Goal: Task Accomplishment & Management: Complete application form

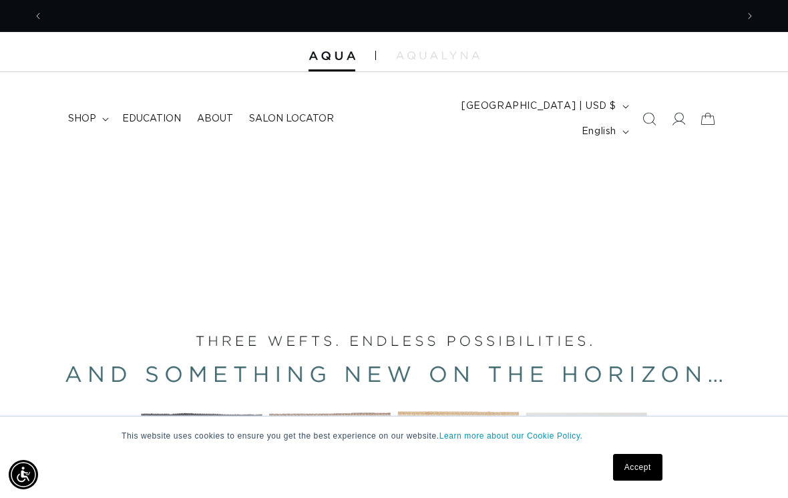
scroll to position [0, 1387]
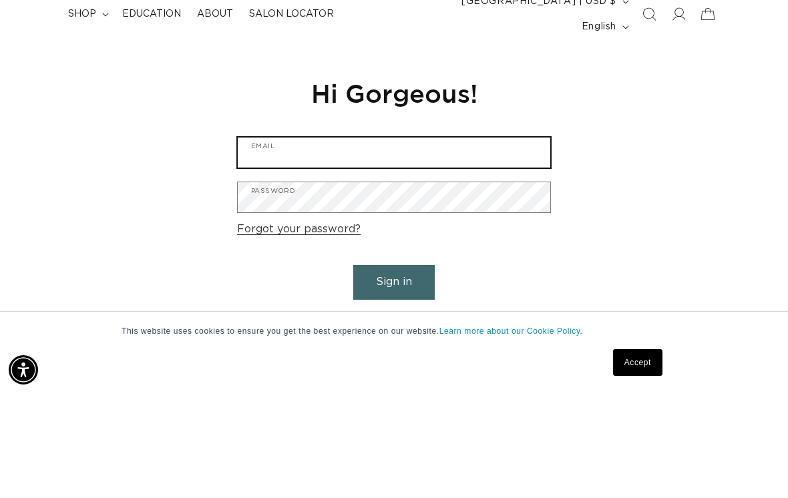
scroll to position [0, 694]
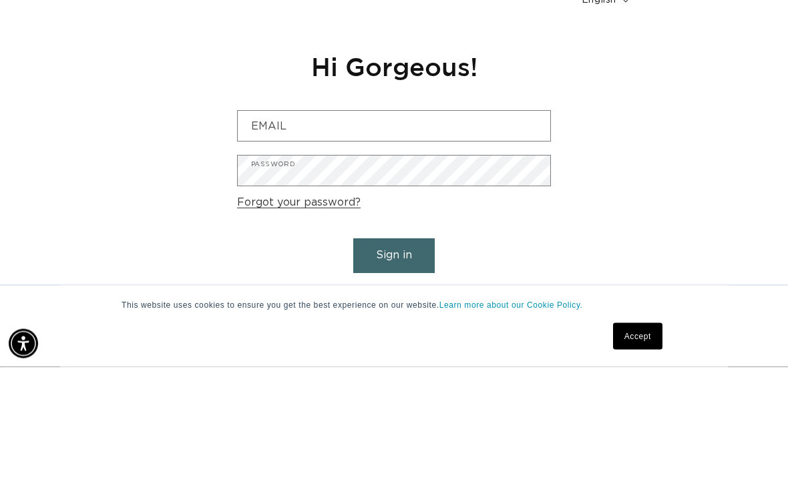
click at [513, 415] on link "Are you a Salon Professional? Request a PRO Account" at bounding box center [394, 424] width 313 height 19
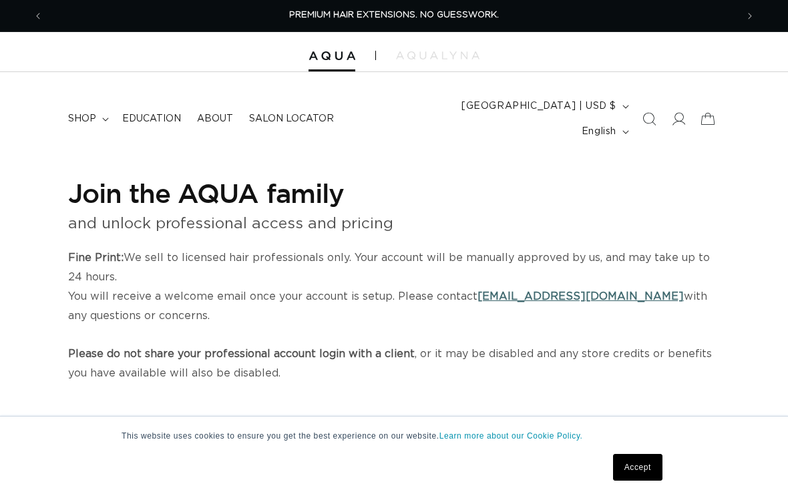
select select "US"
select select "[GEOGRAPHIC_DATA]"
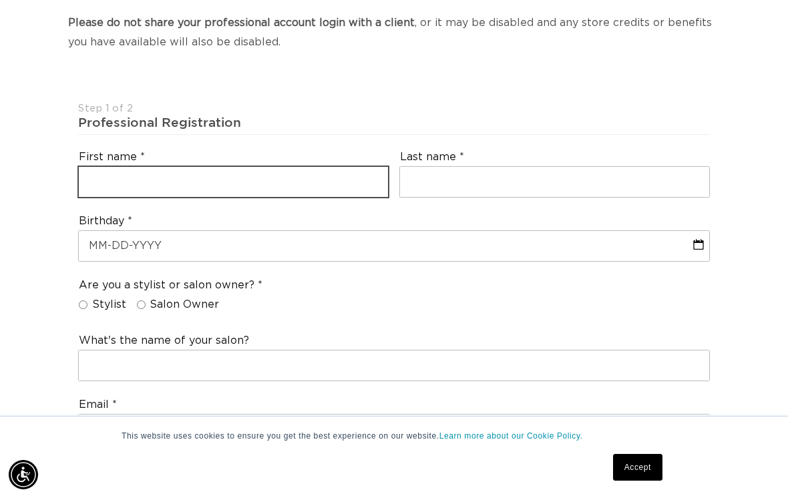
click at [94, 167] on input "text" at bounding box center [233, 182] width 309 height 30
type input "Lydia"
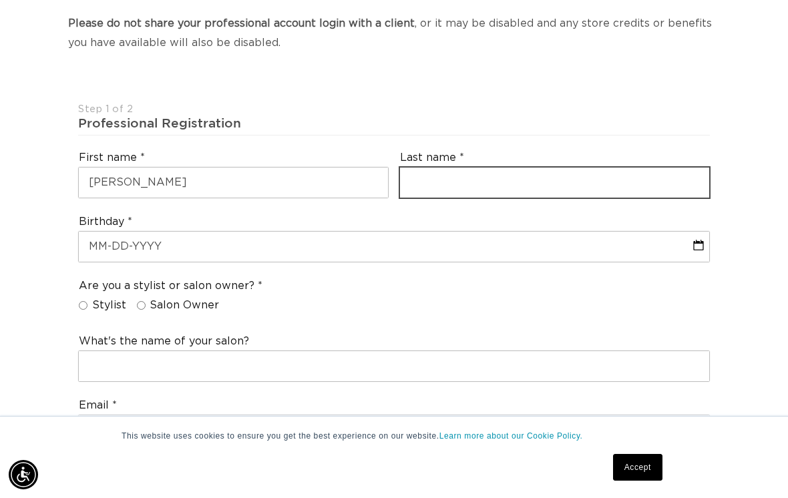
click at [553, 168] on input "text" at bounding box center [554, 183] width 309 height 30
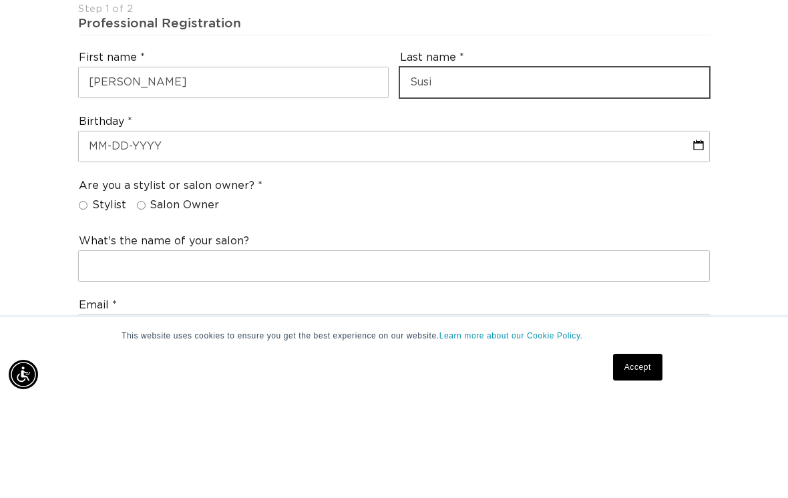
type input "Susi"
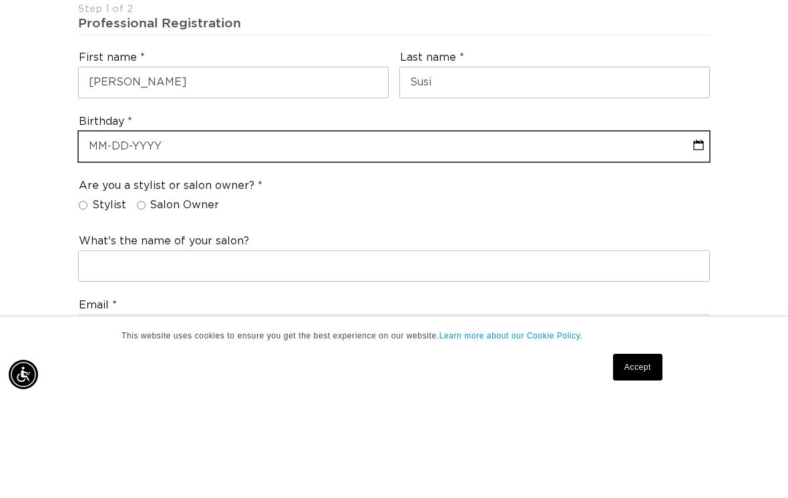
click at [510, 232] on input "text" at bounding box center [394, 247] width 631 height 30
select select "9"
select select "2025"
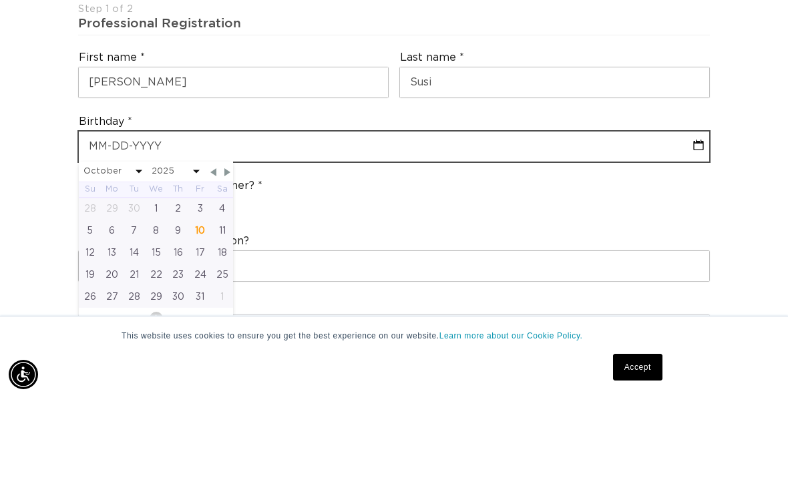
scroll to position [0, 0]
type input "0"
select select "9"
select select "2025"
type input "02"
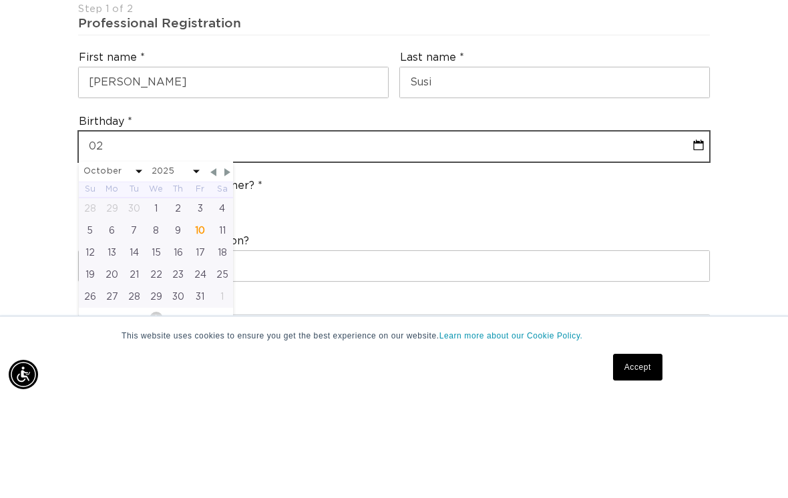
select select "9"
select select "2025"
type input "02/"
select select "9"
select select "2025"
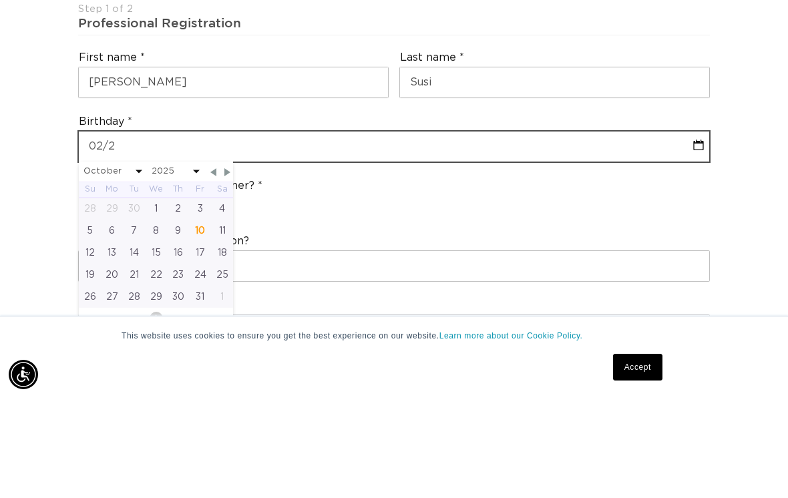
type input "02/28"
select select "9"
select select "2025"
type input "02/28/"
select select "9"
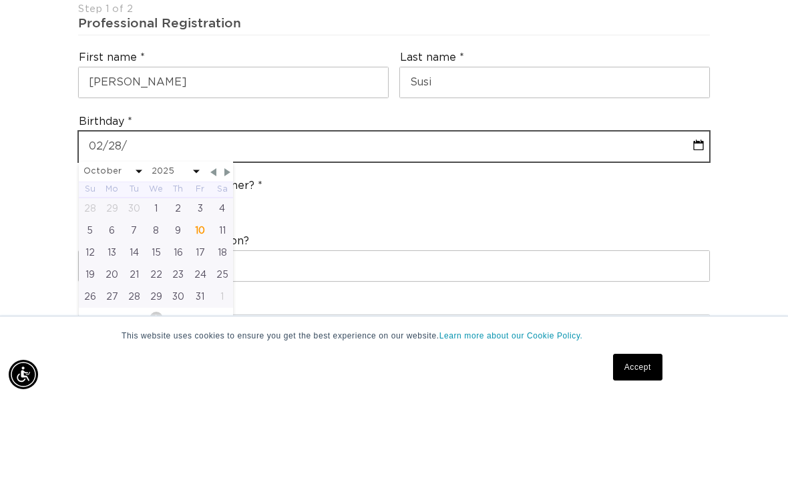
select select "2025"
type input "02/28/198"
select select "9"
select select "2025"
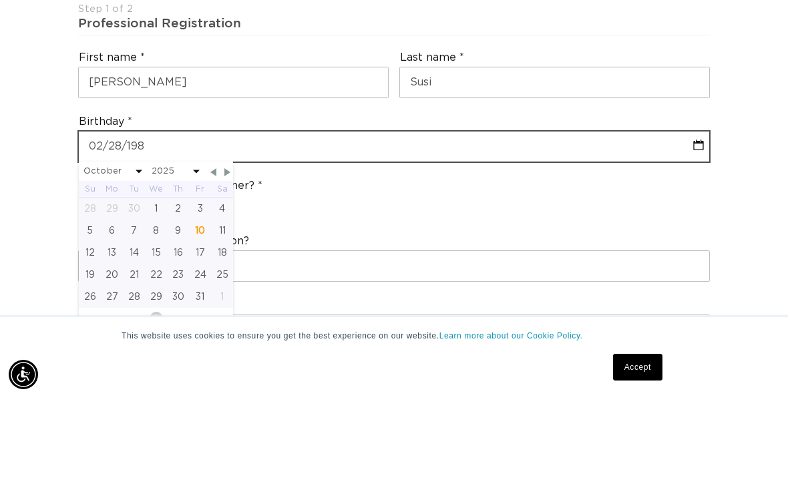
type input "02-28-1985"
select select "1"
select select "1985"
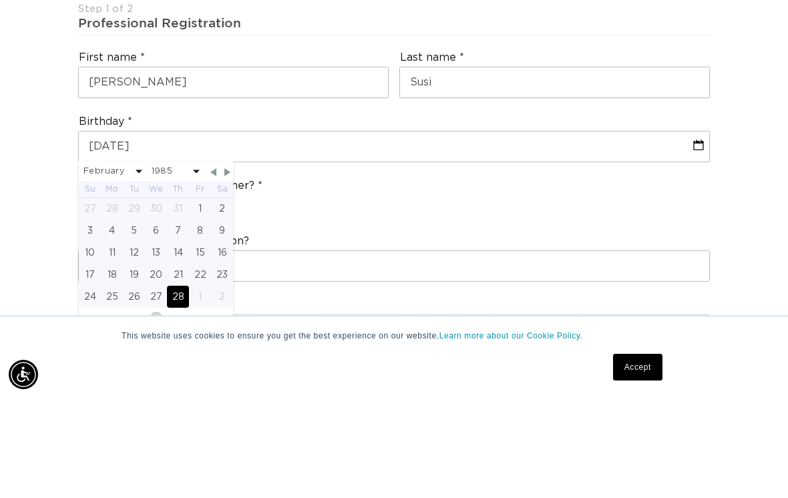
click at [568, 273] on div "Are you a stylist or salon owner? Stylist Salon Owner" at bounding box center [394, 298] width 643 height 51
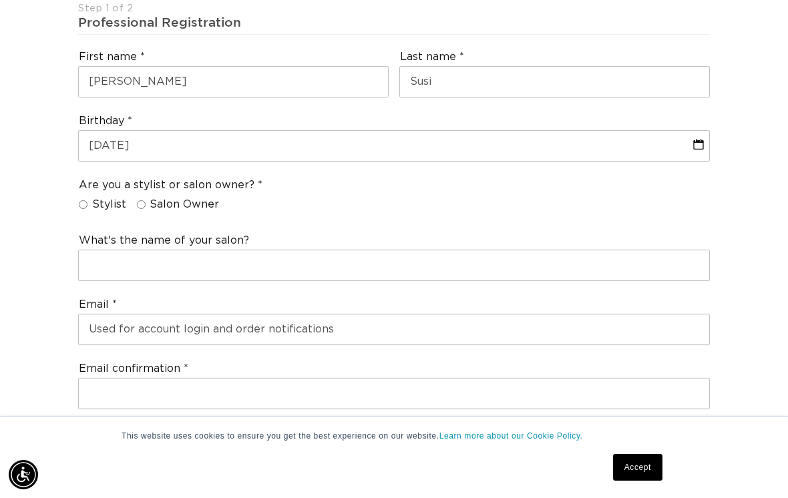
click at [85, 200] on input "Stylist" at bounding box center [83, 204] width 9 height 9
radio input "true"
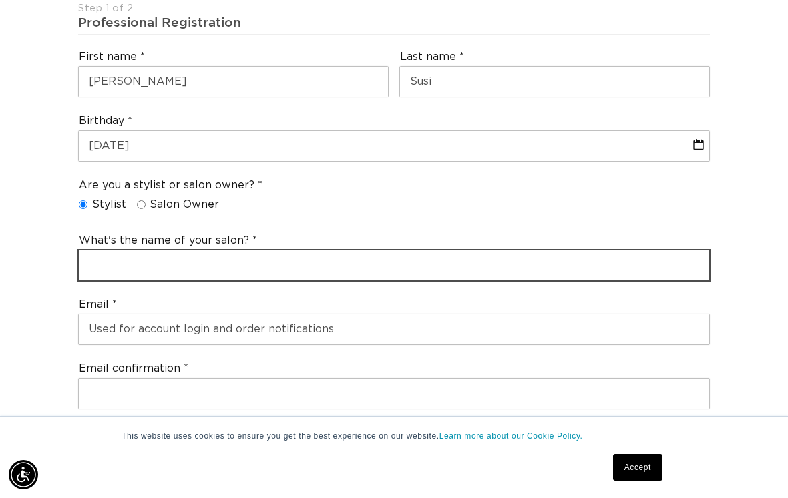
click at [531, 251] on input "text" at bounding box center [394, 266] width 631 height 30
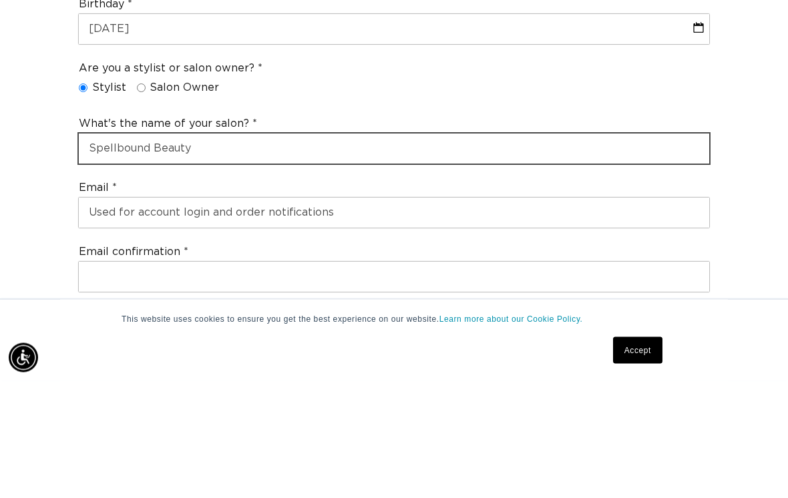
scroll to position [0, 694]
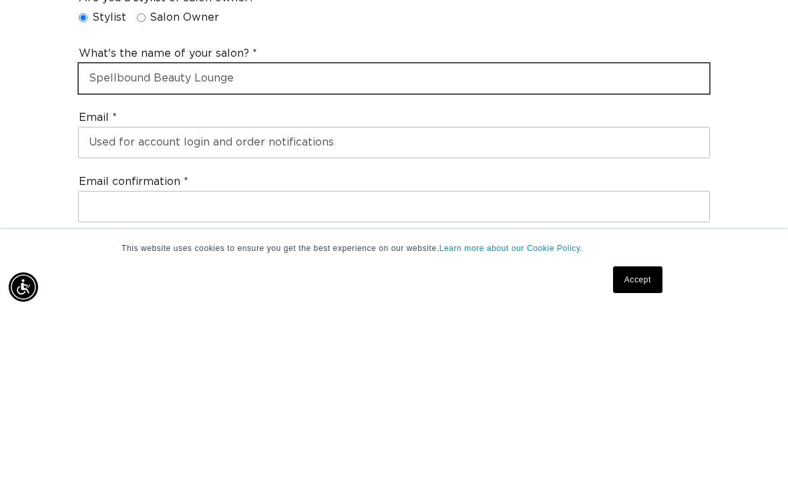
type input "Spellbound Beauty Lounge"
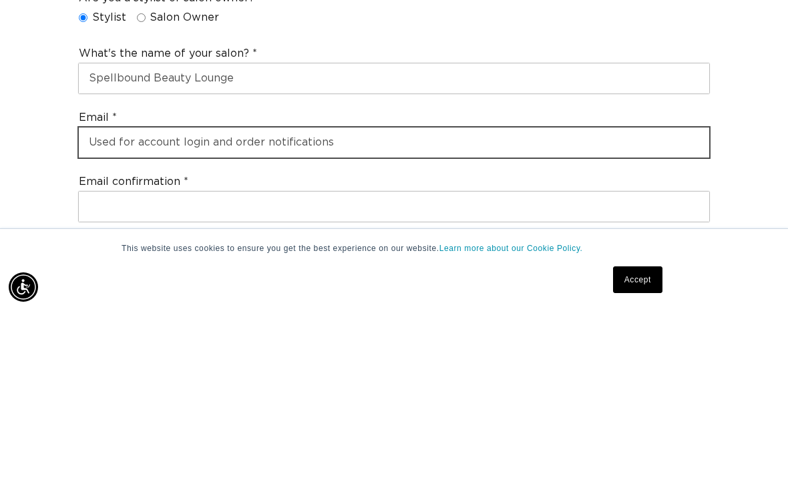
click at [531, 315] on input "email" at bounding box center [394, 330] width 631 height 30
type input "lydiasusi1@hotmail.com"
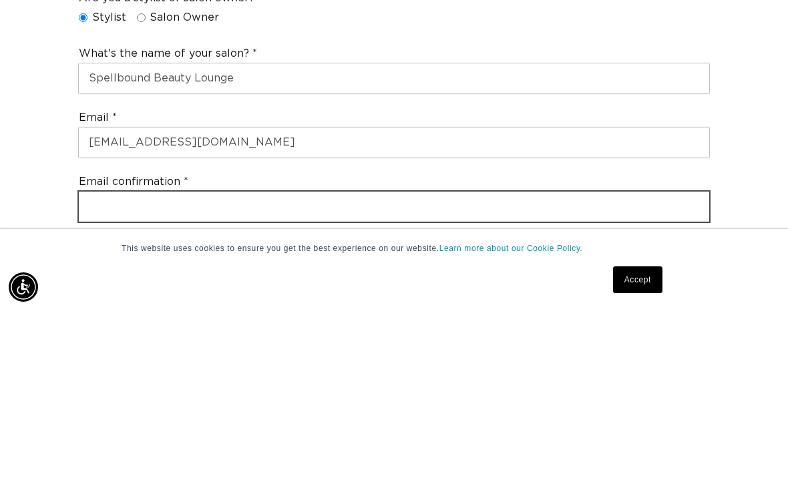
click at [462, 380] on input "email" at bounding box center [394, 395] width 631 height 30
type input "lydiasusi"
type input "lydiasusi1@hotmail.com"
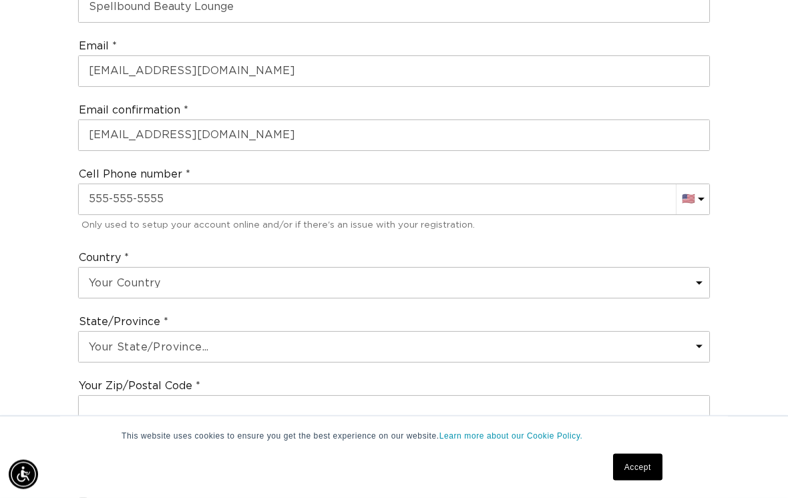
scroll to position [694, 0]
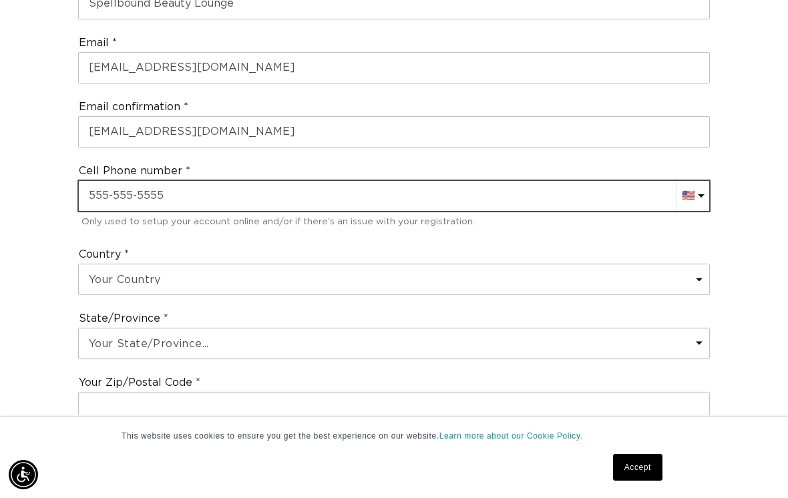
click at [509, 181] on input "text" at bounding box center [394, 196] width 631 height 30
type input "+1 805 258 9132"
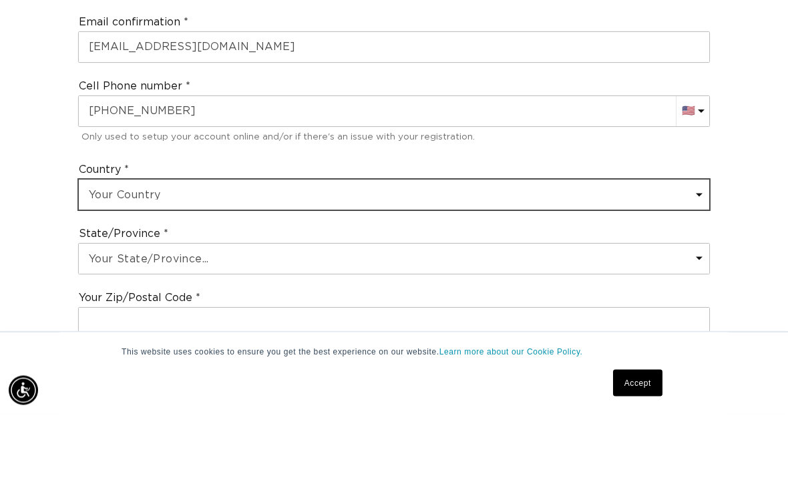
click at [519, 265] on select "Your Country United States Canada Afghanistan Åland Islands Albania Algeria And…" at bounding box center [394, 280] width 631 height 30
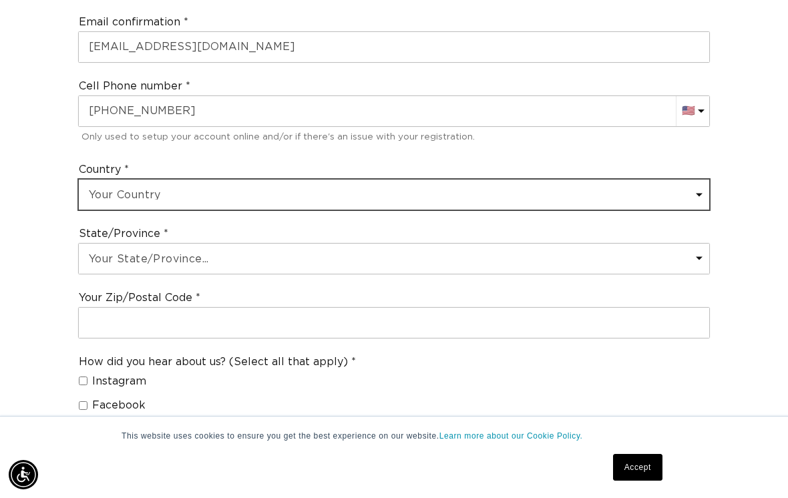
scroll to position [0, 1387]
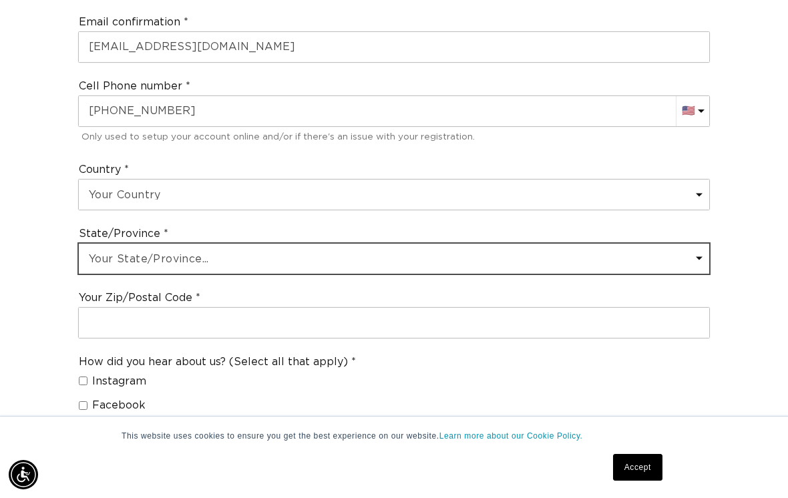
click at [573, 244] on select "Your State/Province... Alabama Alaska American Samoa Arizona Arkansas Californi…" at bounding box center [394, 259] width 631 height 30
click at [447, 244] on select "Your State/Province... Alabama Alaska American Samoa Arizona Arkansas Californi…" at bounding box center [394, 259] width 631 height 30
select select "Arizona"
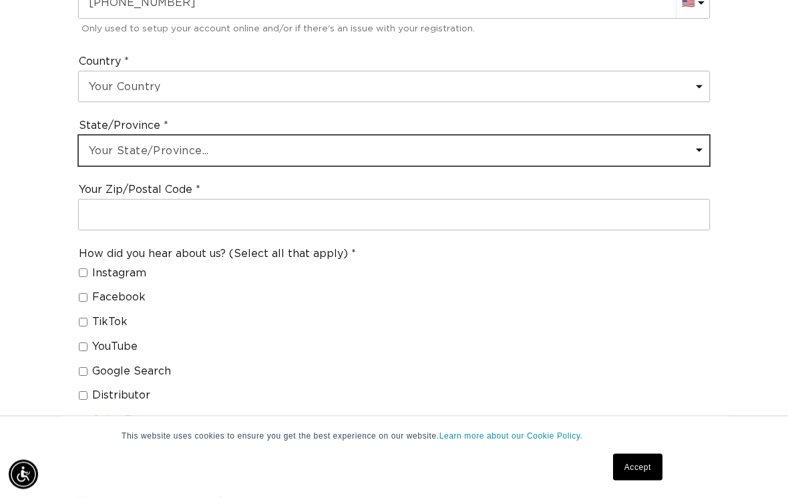
scroll to position [887, 0]
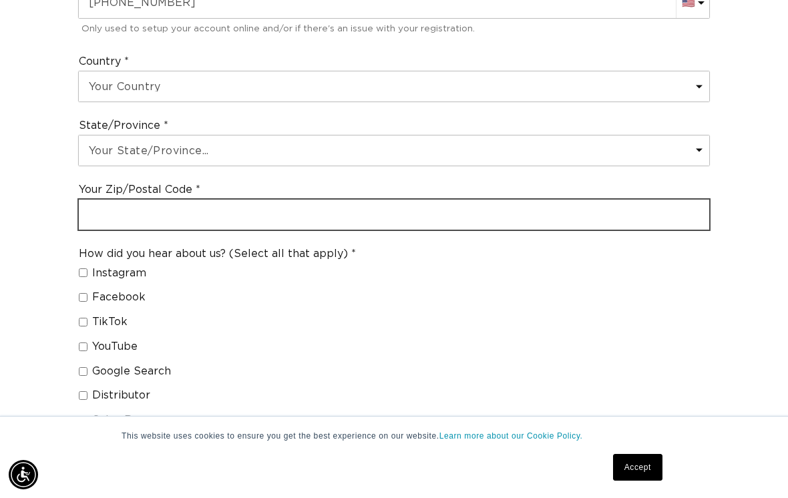
click at [486, 200] on input "text" at bounding box center [394, 215] width 631 height 30
type input "86326"
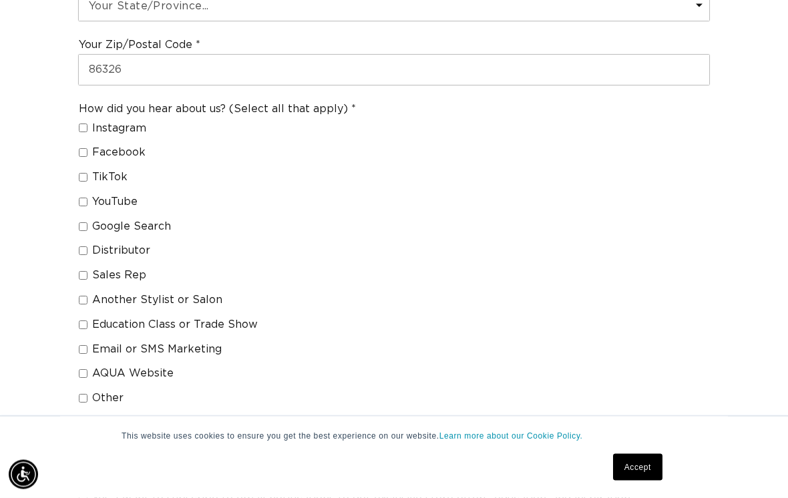
scroll to position [1036, 0]
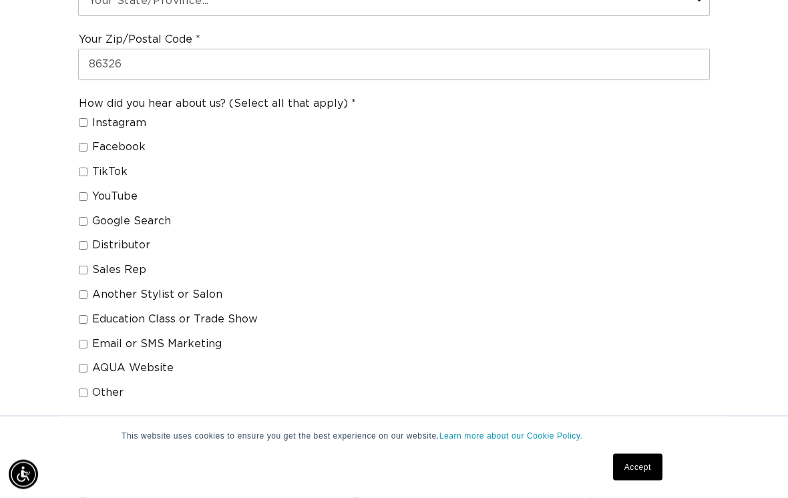
click at [73, 361] on div "How did you hear about us? (Select all that apply) Instagram Facebook TikTok Yo…" at bounding box center [394, 252] width 643 height 321
click at [84, 387] on label "Other" at bounding box center [212, 394] width 267 height 14
click at [84, 390] on input "Other" at bounding box center [83, 394] width 9 height 9
checkbox input "true"
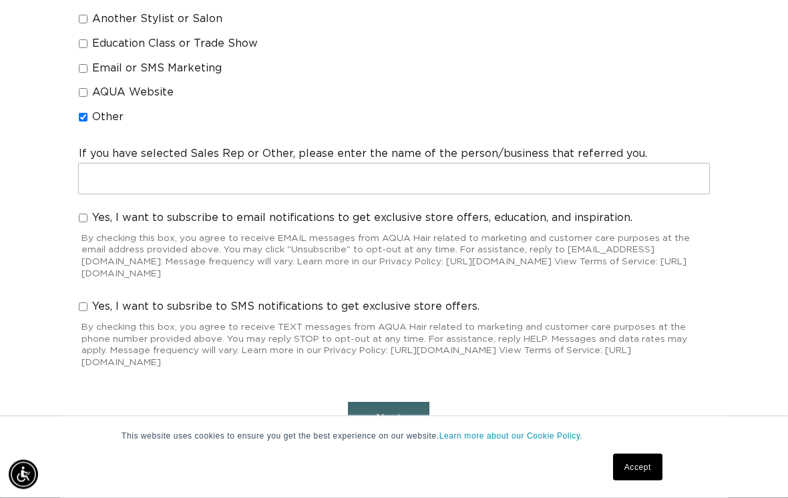
scroll to position [1330, 0]
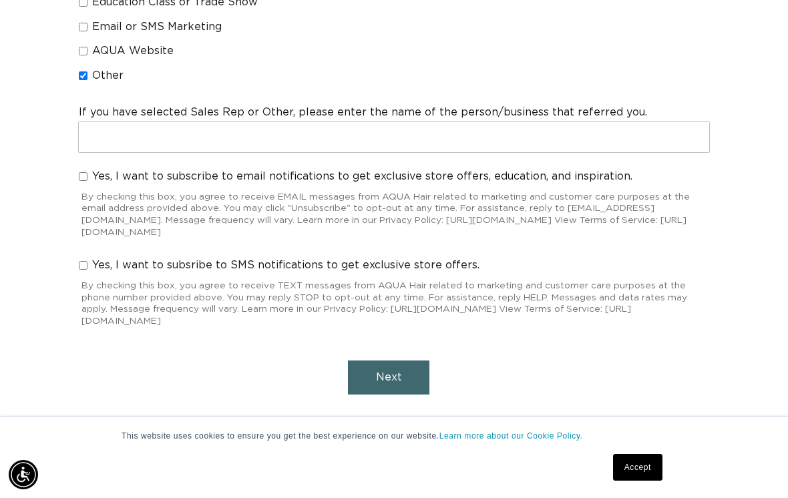
click at [394, 372] on span "Next" at bounding box center [389, 377] width 26 height 11
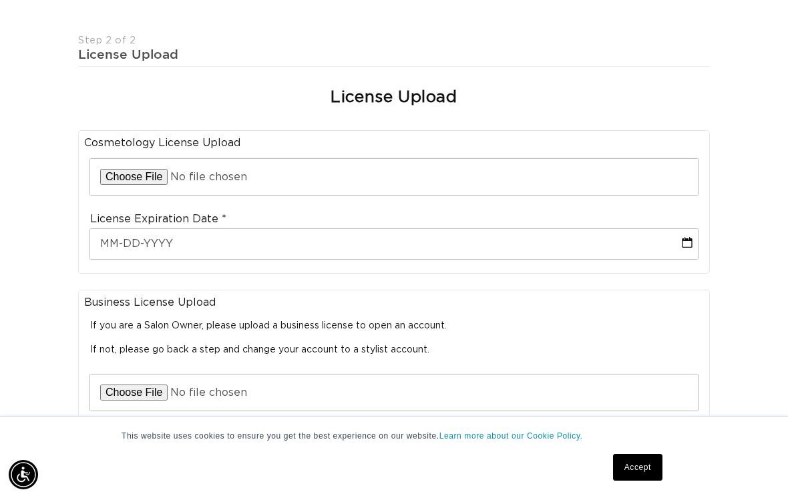
click at [126, 159] on input "file" at bounding box center [394, 177] width 608 height 36
type input "C:\fakepath\97835082.png"
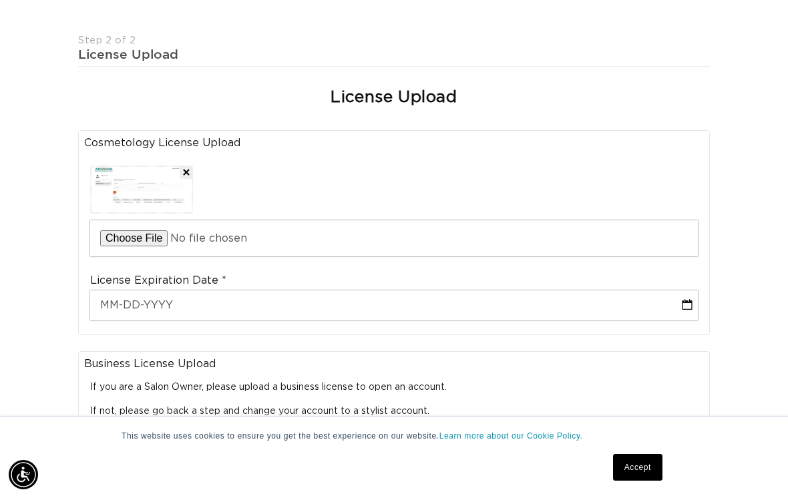
click at [142, 168] on img at bounding box center [142, 189] width 100 height 45
click at [123, 167] on img at bounding box center [142, 189] width 100 height 45
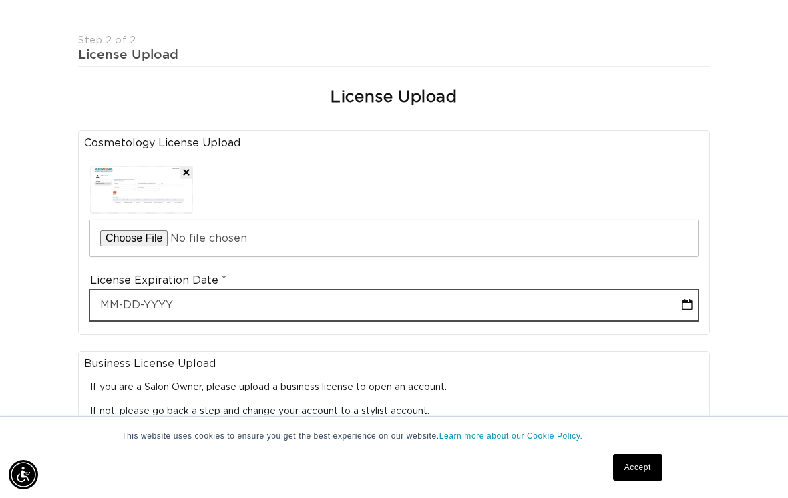
click at [478, 291] on input "text" at bounding box center [394, 306] width 608 height 30
select select "9"
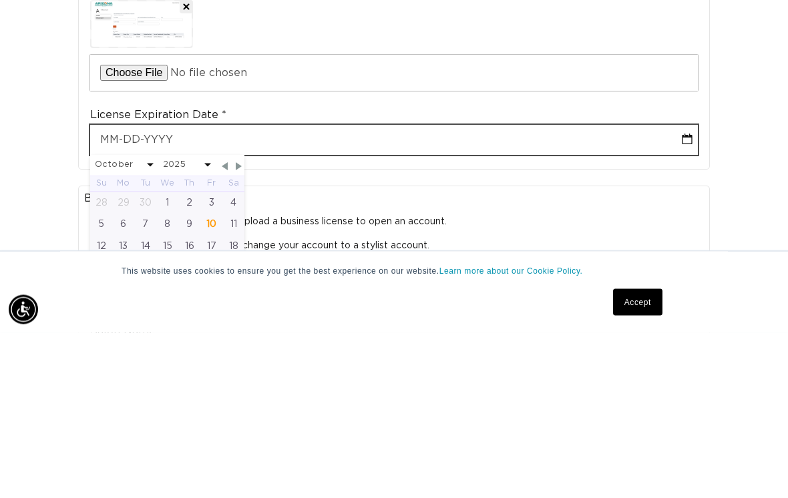
type input "O"
select select "9"
type input "O2"
select select "9"
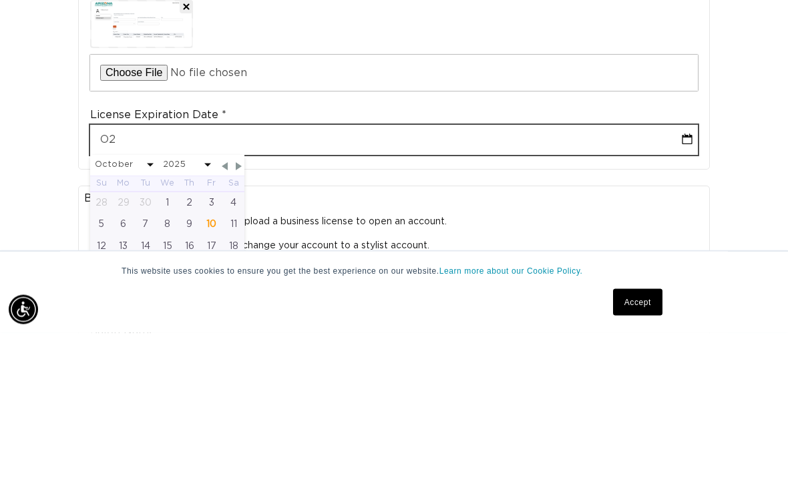
type input "O22"
select select "9"
type input "O228"
select select "9"
type input "O2282"
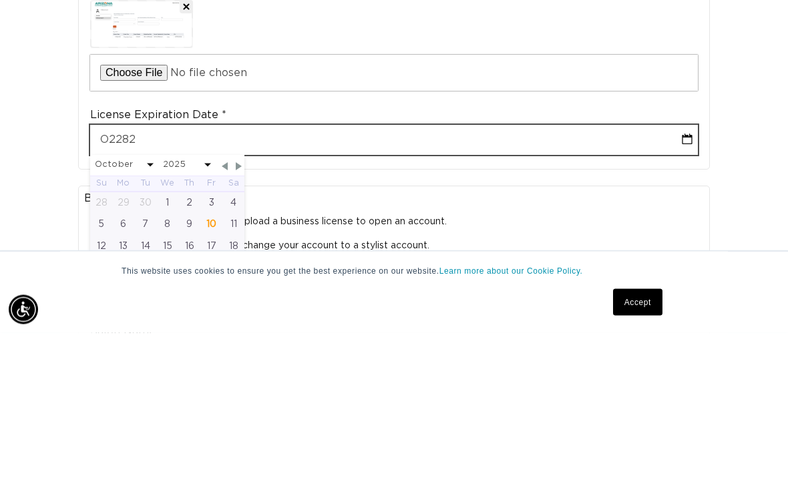
select select "9"
type input "O22822"
select select "9"
type input "O228227"
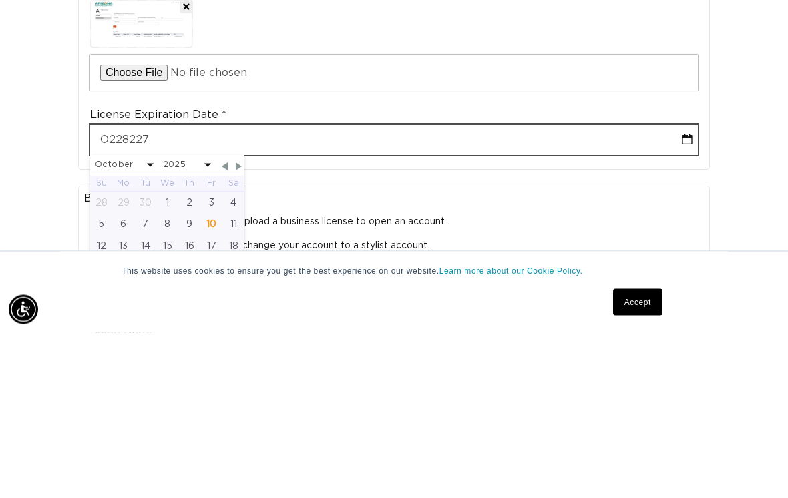
select select "9"
type input "O228227"
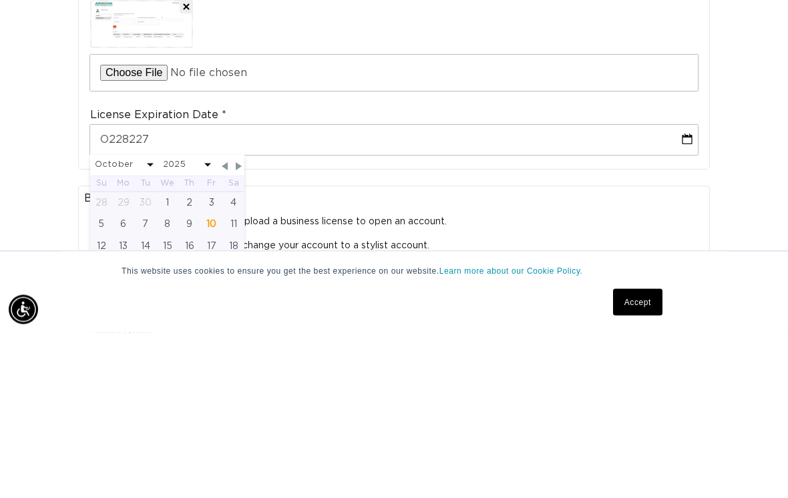
click at [524, 162] on fieldset "License Upload Cosmetology License Upload Upload Cosmetology License License Ex…" at bounding box center [394, 446] width 643 height 746
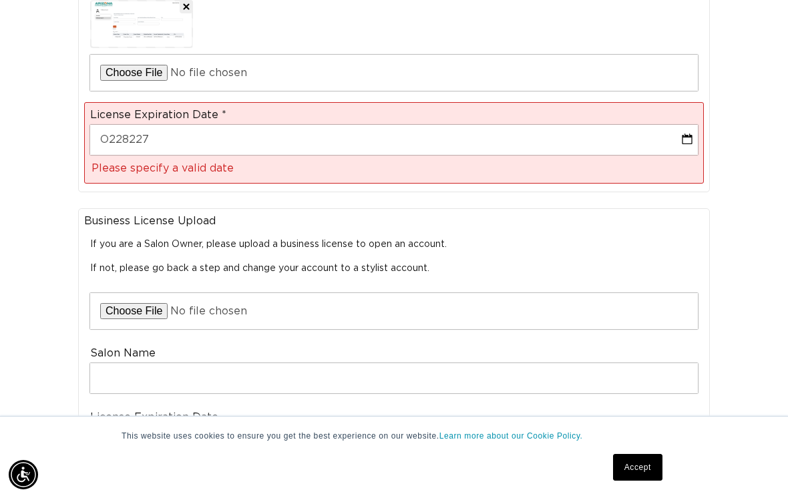
click at [528, 229] on div "If you are a Salon Owner, please upload a business license to open an account. …" at bounding box center [394, 256] width 608 height 55
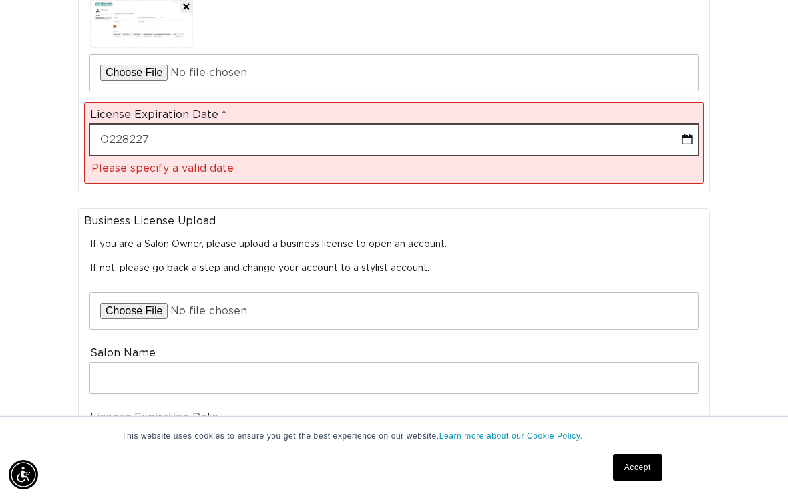
click at [583, 125] on input "O228227" at bounding box center [394, 140] width 608 height 30
select select "9"
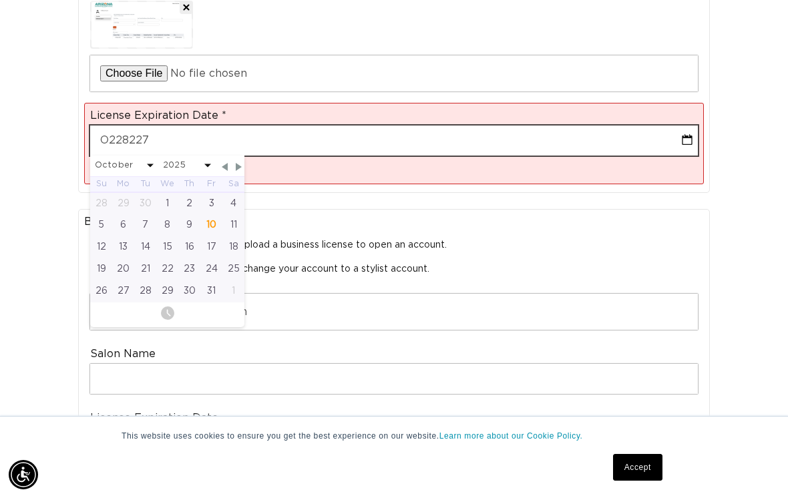
click at [248, 126] on input "O228227" at bounding box center [394, 141] width 608 height 30
click at [470, 126] on input "O228227" at bounding box center [394, 141] width 608 height 30
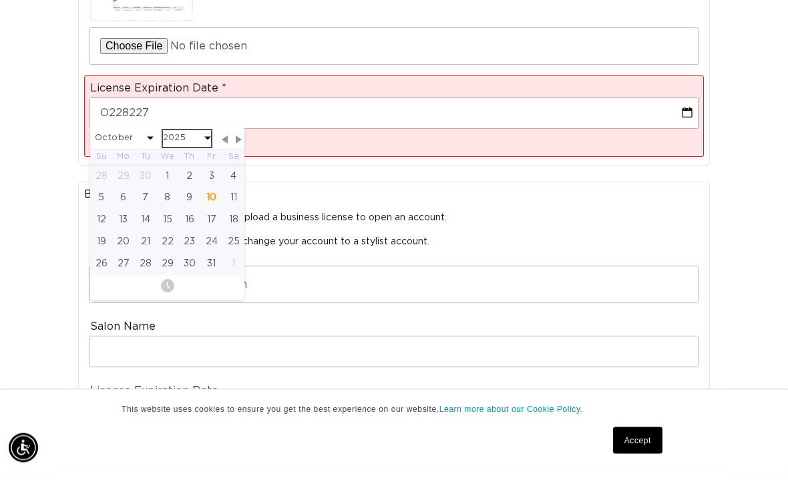
click at [200, 158] on select "2025 2026 2027 2028 2029 2030 2031 2032 2033 2034 2035 2036 2037 2038 2039 2040" at bounding box center [187, 166] width 48 height 17
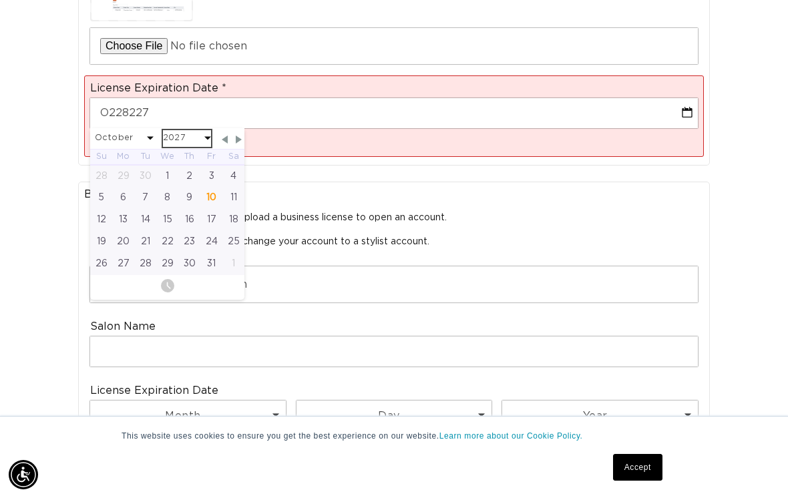
select select "9"
select select "2027"
click at [238, 134] on span "Next Month" at bounding box center [239, 140] width 12 height 12
click at [237, 134] on span "Next Month" at bounding box center [239, 140] width 12 height 12
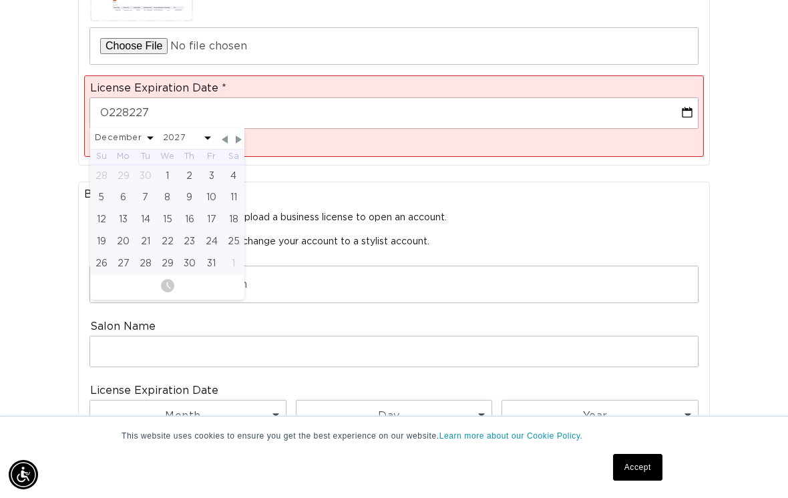
click at [229, 134] on span "Previous Month" at bounding box center [225, 140] width 12 height 12
click at [228, 134] on span "Previous Month" at bounding box center [225, 140] width 12 height 12
click at [220, 134] on span "Previous Month" at bounding box center [225, 140] width 12 height 12
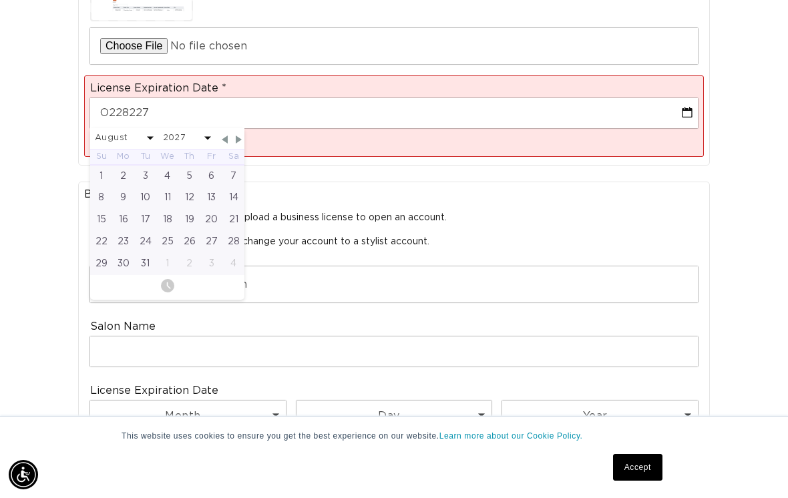
click at [218, 128] on div "January February March April May June July August September October November De…" at bounding box center [167, 138] width 154 height 21
click at [220, 134] on span "Previous Month" at bounding box center [225, 140] width 12 height 12
click at [208, 130] on select "2025 2026 2027 2028 2029 2030 2031 2032 2033 2034 2035 2036 2037 2038 2039 2040" at bounding box center [187, 138] width 48 height 17
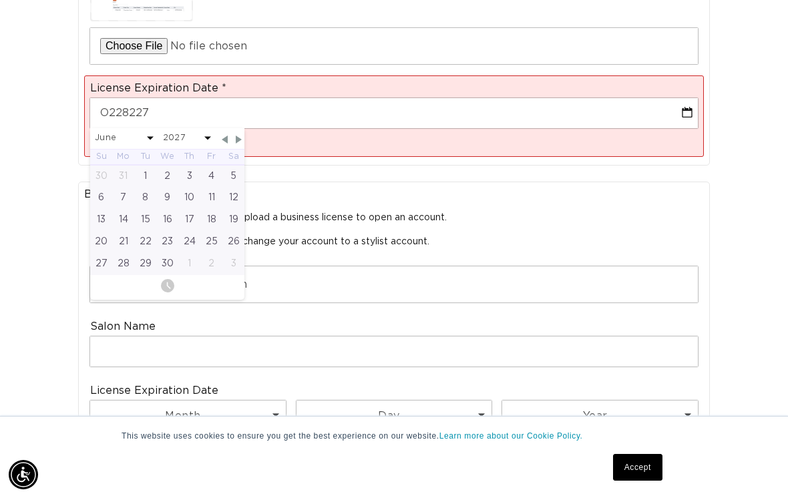
click at [238, 128] on div "January February March April May June July August September October November De…" at bounding box center [167, 138] width 154 height 21
click at [236, 134] on span "Next Month" at bounding box center [239, 140] width 12 height 12
select select "6"
click at [97, 130] on select "January February March April May June July August September October November De…" at bounding box center [124, 138] width 59 height 17
select select "1"
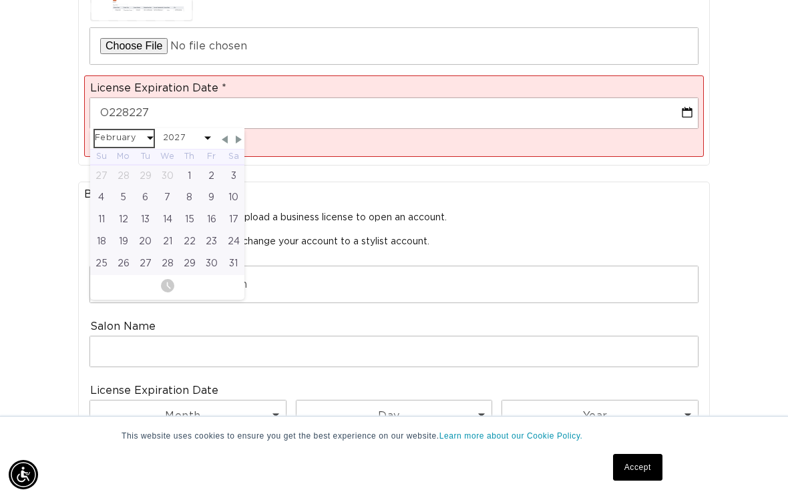
select select "2027"
click at [105, 253] on div "28" at bounding box center [101, 264] width 22 height 22
type input "02-28-2027"
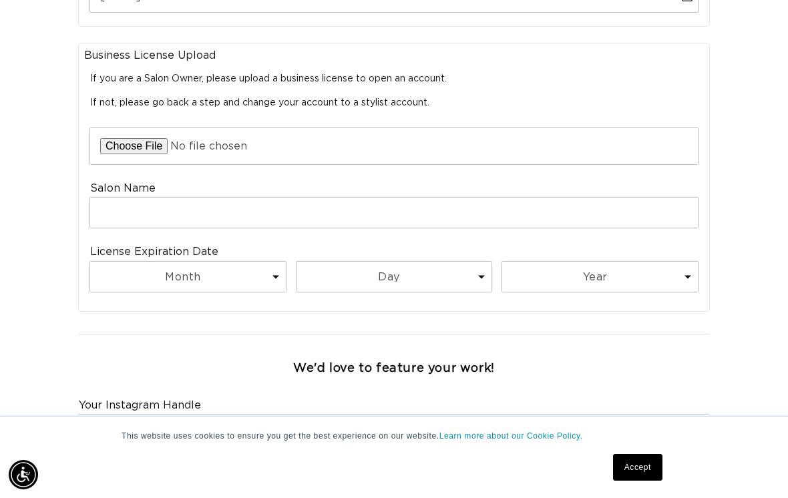
scroll to position [713, 0]
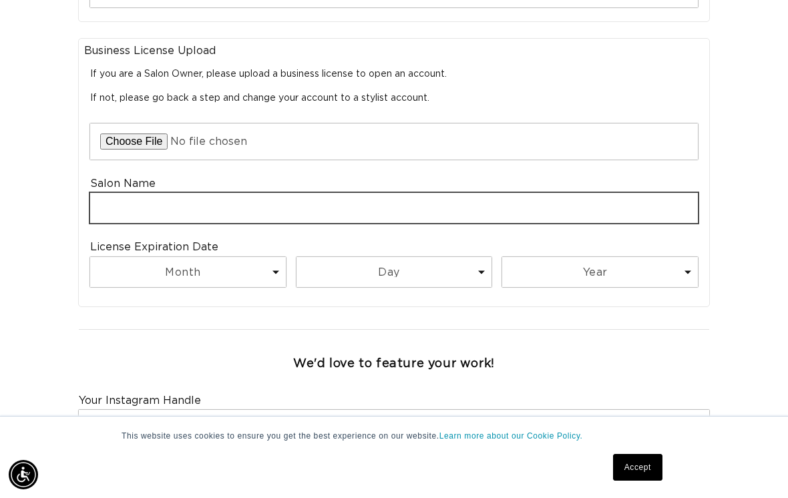
click at [341, 193] on input "text" at bounding box center [394, 208] width 608 height 30
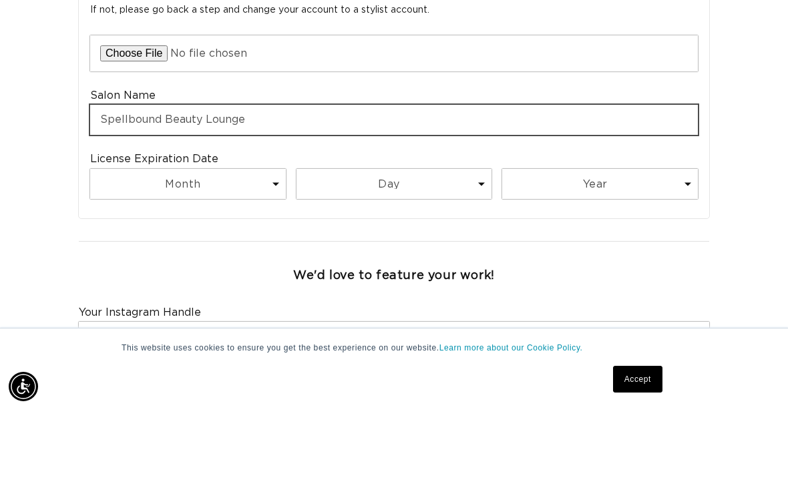
type input "Spellbound Beauty Lounge"
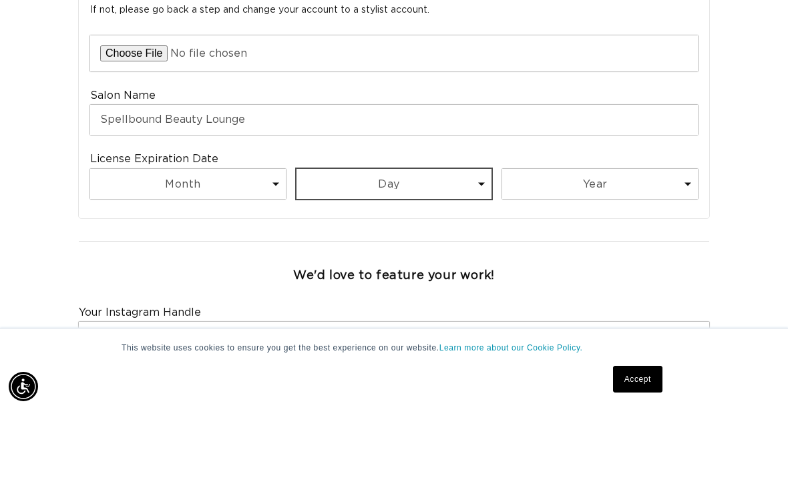
click at [412, 257] on select "Day 1 2 3 4 5 6 7 8 9 10 11 12 13 14 15 16 17 18 19 20 21 22 23 24 25 26 27 28 …" at bounding box center [395, 272] width 196 height 30
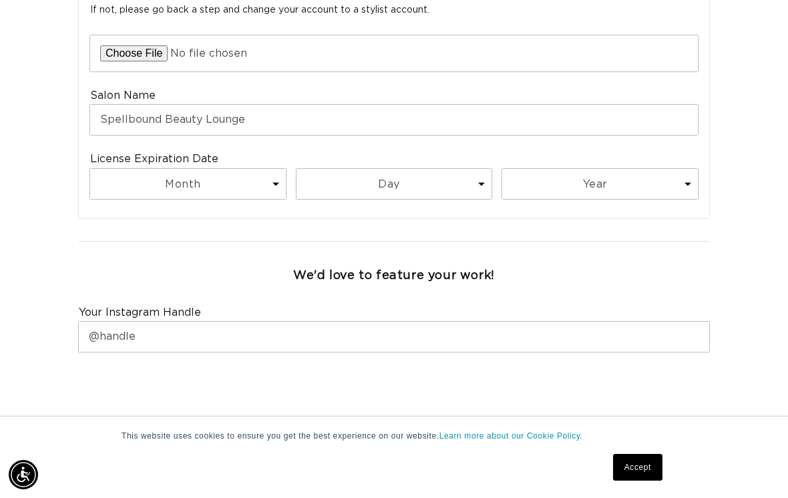
click at [247, 256] on div "We'd love to feature your work!" at bounding box center [394, 276] width 643 height 41
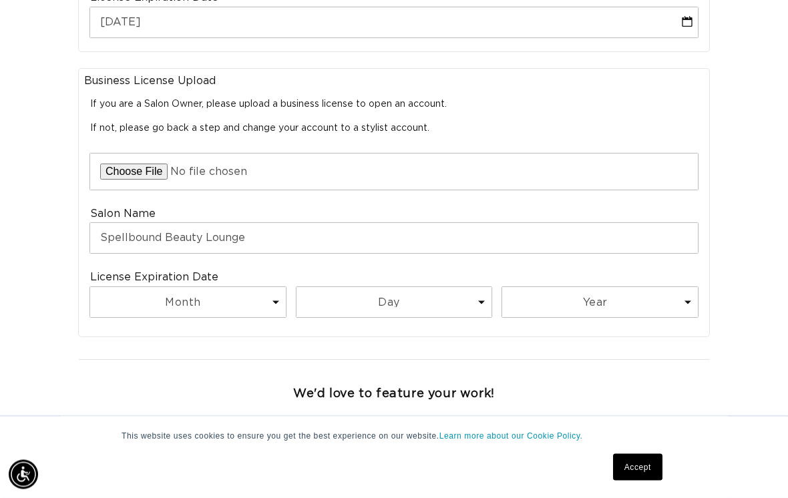
scroll to position [682, 0]
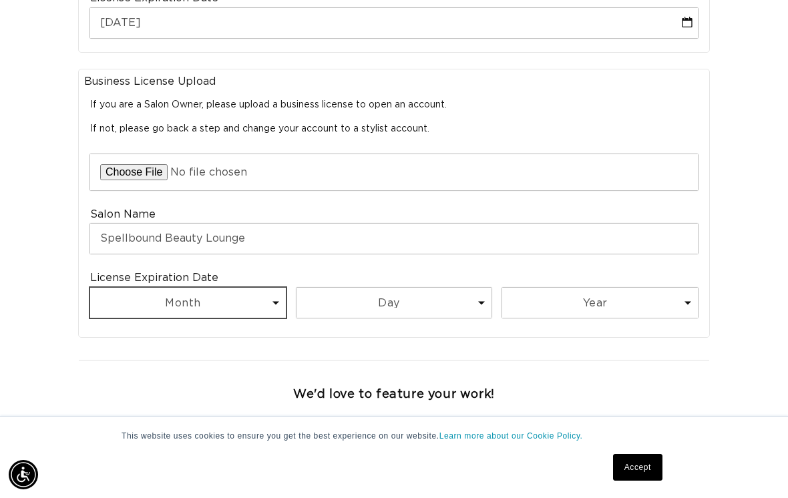
click at [243, 288] on select "Month 1 2 3 4 5 6 7 8 9 10 11 12" at bounding box center [188, 303] width 196 height 30
select select "2"
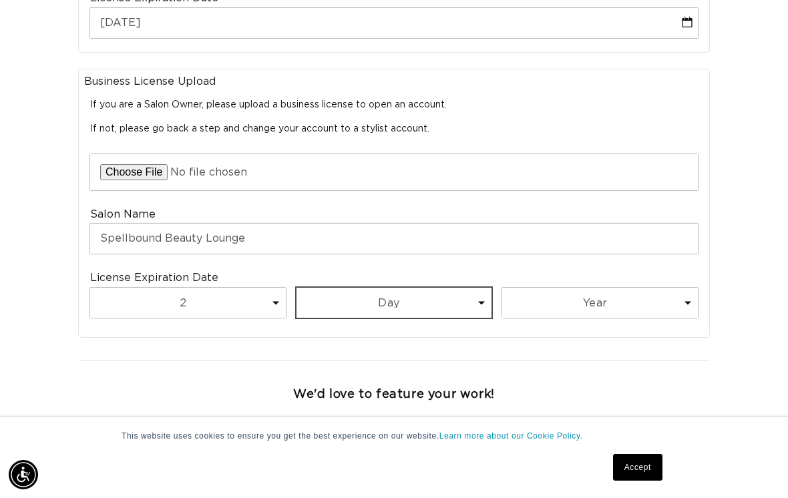
click at [408, 288] on select "Day 1 2 3 4 5 6 7 8 9 10 11 12 13 14 15 16 17 18 19 20 21 22 23 24 25 26 27 28 …" at bounding box center [395, 303] width 196 height 30
select select "28"
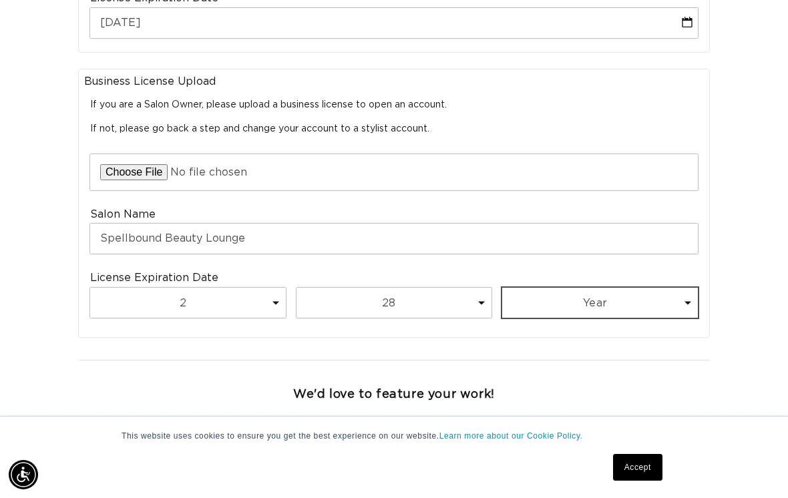
click at [669, 288] on select "Year 2025 2026 2027 2028 2029 2030 2031 2032 2033 2034 2035 2036 2037 2038 2039…" at bounding box center [600, 303] width 196 height 30
click at [613, 288] on select "Year 2025 2026 2027 2028 2029 2030 2031 2032 2033 2034 2035 2036 2037 2038 2039…" at bounding box center [600, 303] width 196 height 30
select select "2027"
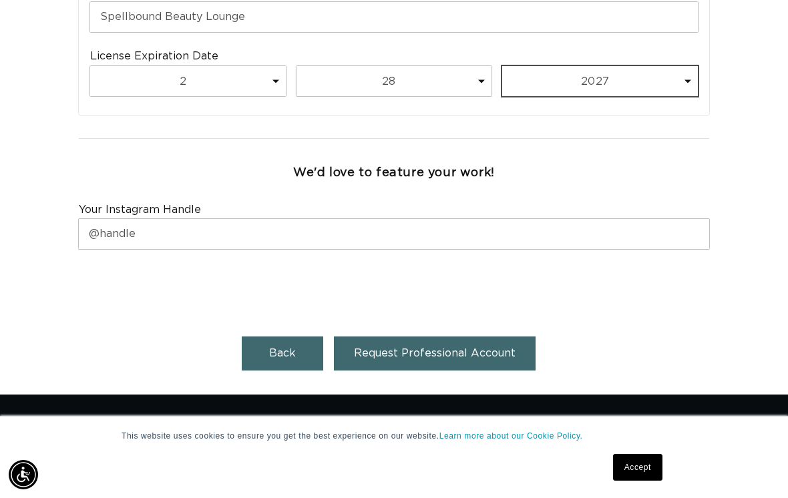
scroll to position [0, 694]
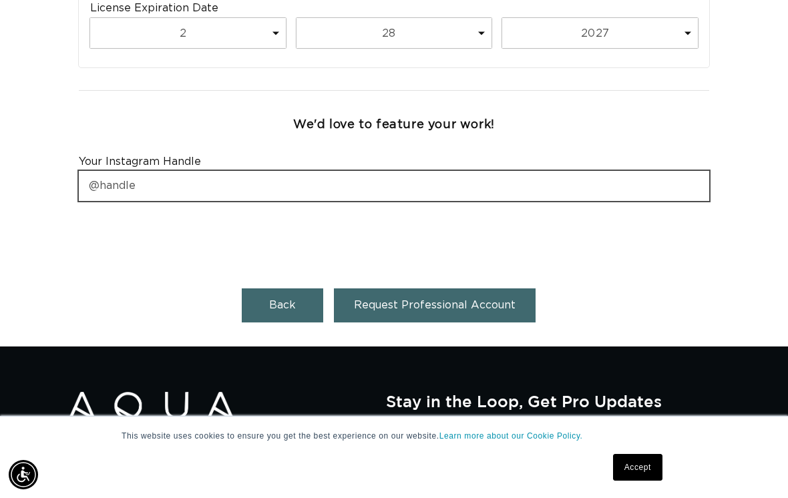
click at [362, 171] on input "text" at bounding box center [394, 186] width 631 height 30
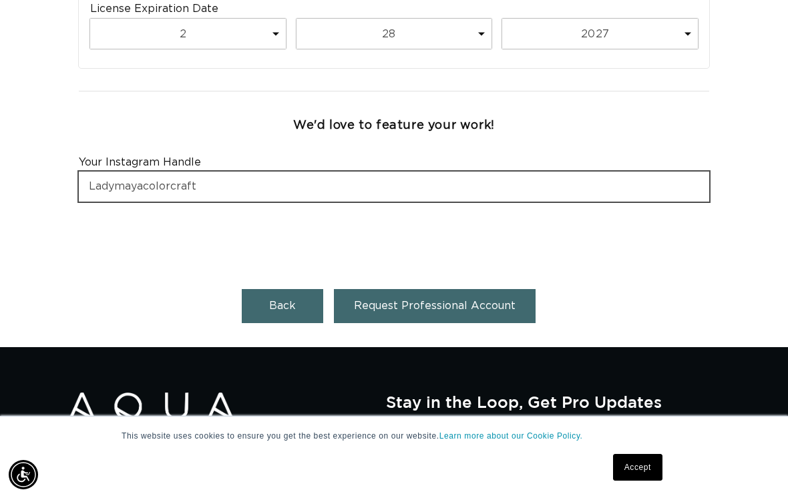
scroll to position [0, 0]
type input "Ladymayacolorcraft"
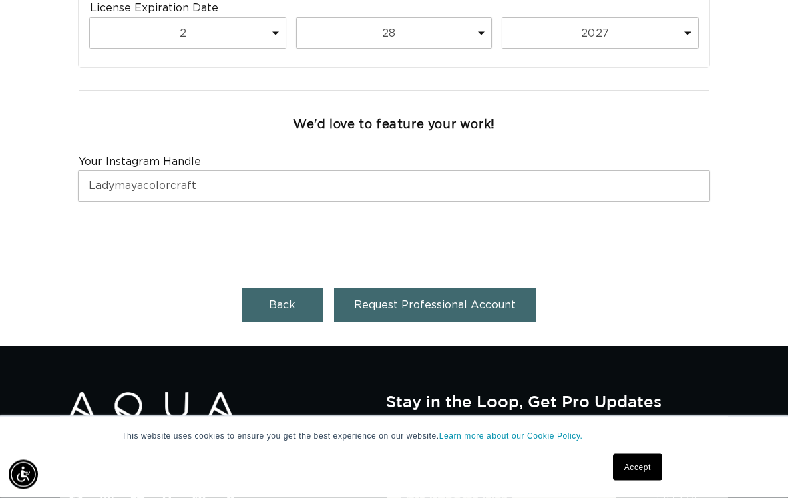
scroll to position [952, 0]
click at [492, 300] on span "Request Professional Account" at bounding box center [435, 305] width 162 height 11
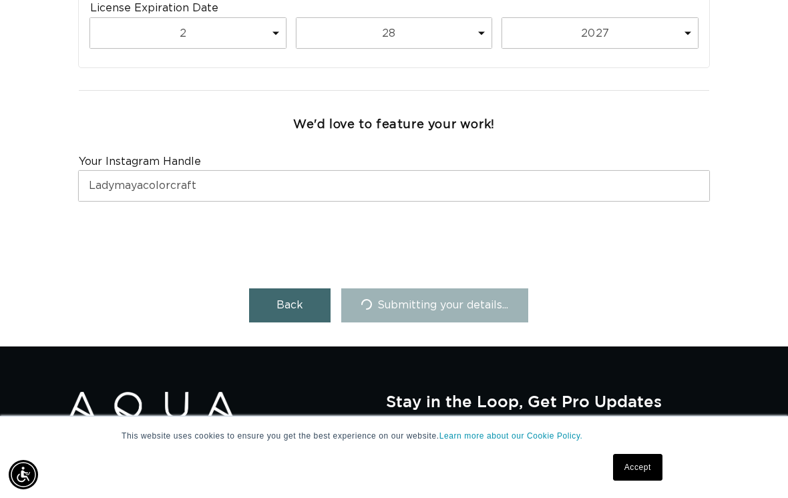
scroll to position [0, 694]
